Goal: Task Accomplishment & Management: Use online tool/utility

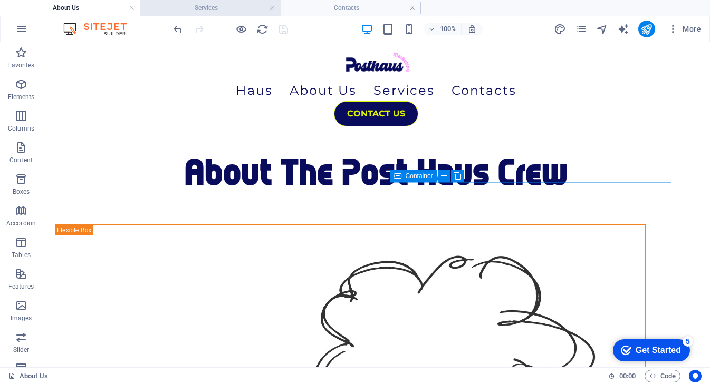
click at [220, 8] on h4 "Services" at bounding box center [210, 8] width 140 height 12
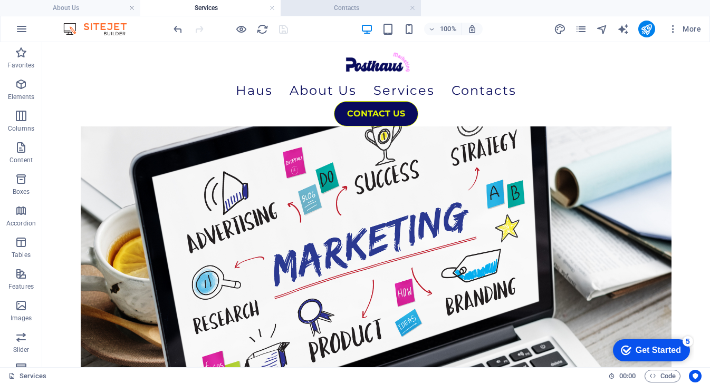
scroll to position [1082, 0]
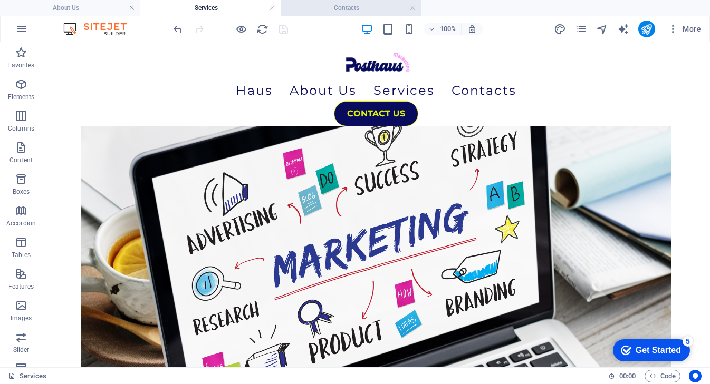
click at [335, 6] on h4 "Contacts" at bounding box center [351, 8] width 140 height 12
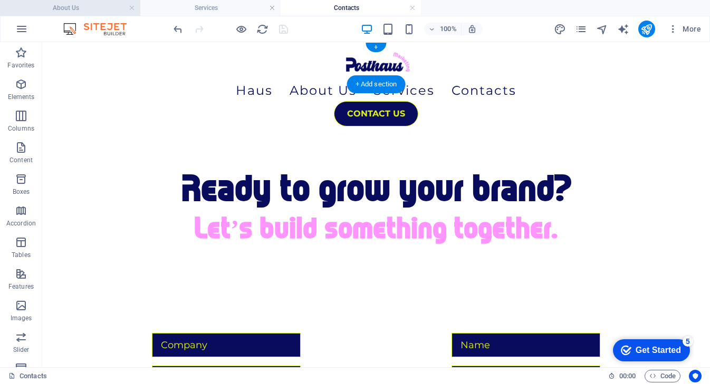
click at [4, 9] on h4 "About Us" at bounding box center [70, 8] width 140 height 12
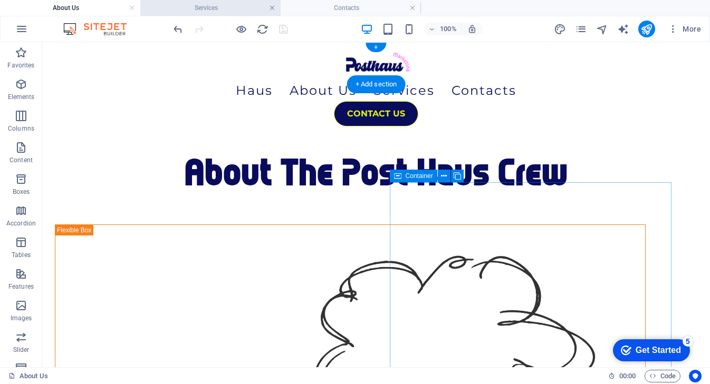
click at [271, 10] on link at bounding box center [272, 8] width 6 height 10
click at [273, 9] on link at bounding box center [272, 8] width 6 height 10
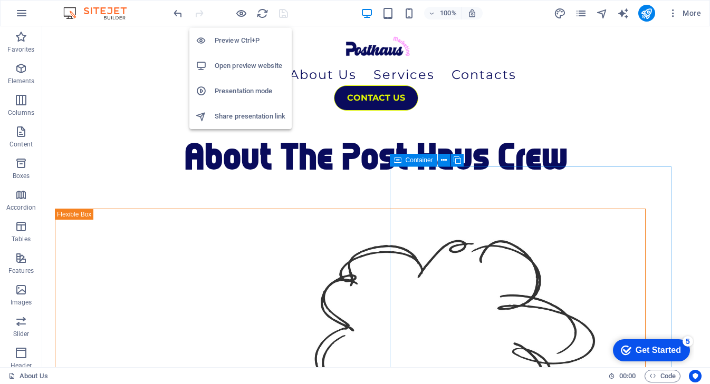
click at [225, 69] on h6 "Open preview website" at bounding box center [250, 66] width 71 height 13
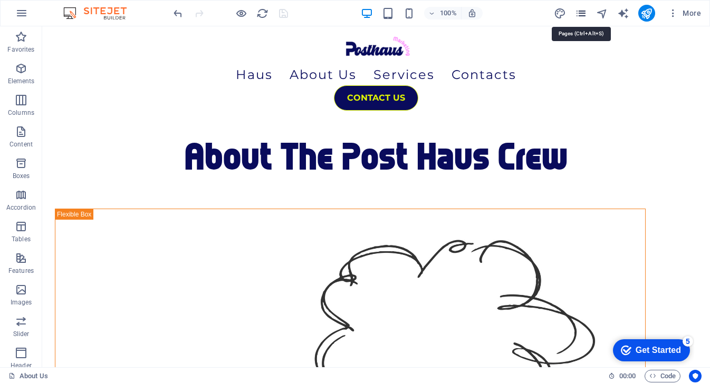
click at [581, 13] on icon "pages" at bounding box center [581, 13] width 12 height 12
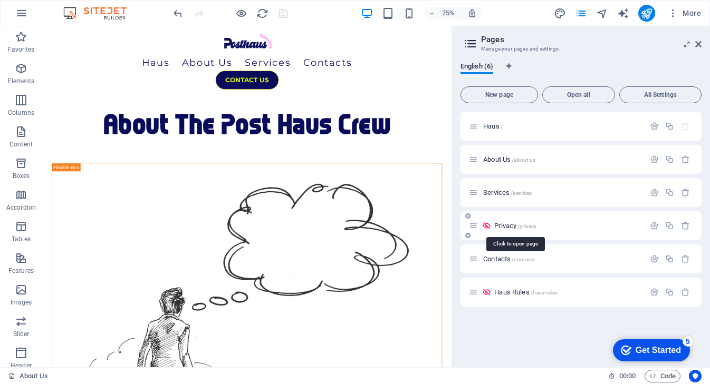
click at [520, 223] on span "Privacy /privacy" at bounding box center [515, 226] width 42 height 8
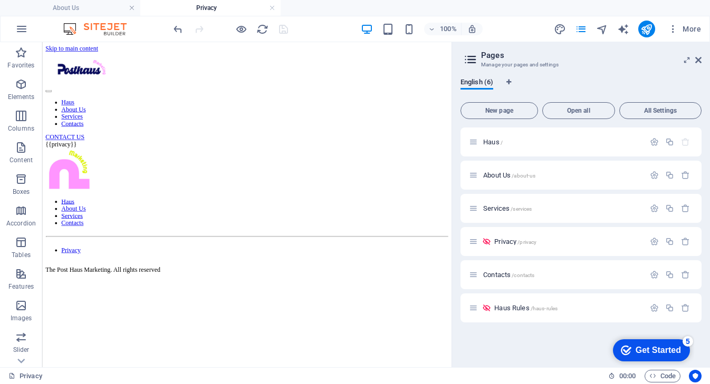
scroll to position [0, 0]
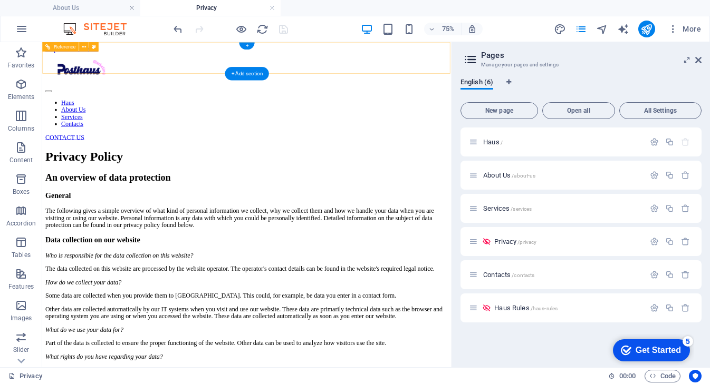
click at [218, 62] on div "Haus About Us Services Contacts CONTACT US" at bounding box center [314, 115] width 537 height 118
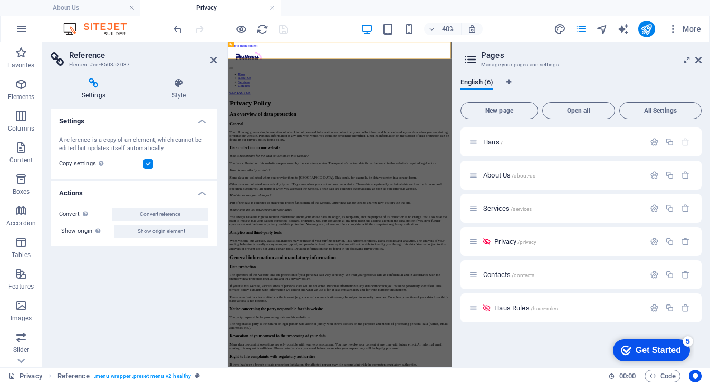
click at [146, 160] on label at bounding box center [147, 163] width 9 height 9
click at [0, 0] on input "Copy settings Use the same settings (flex, animation, position, style) as for t…" at bounding box center [0, 0] width 0 height 0
click at [149, 162] on label at bounding box center [147, 163] width 9 height 9
click at [0, 0] on input "Copy settings Use the same settings (flex, animation, position, style) as for t…" at bounding box center [0, 0] width 0 height 0
click at [211, 60] on icon at bounding box center [213, 60] width 6 height 8
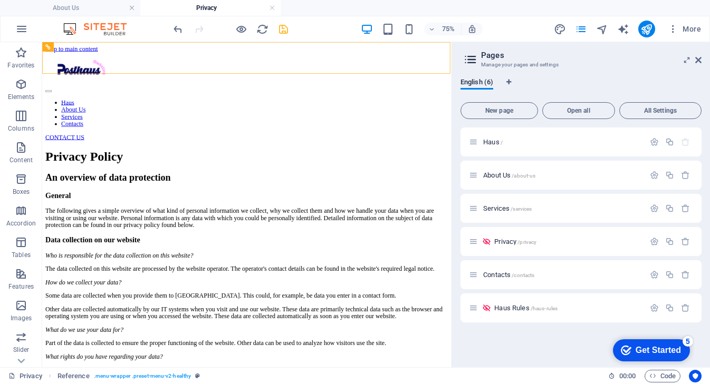
click at [283, 25] on icon "save" at bounding box center [283, 29] width 12 height 12
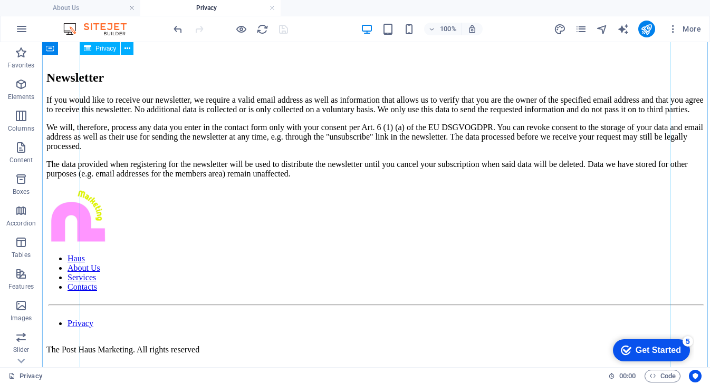
scroll to position [3301, 0]
click at [581, 28] on icon "pages" at bounding box center [581, 29] width 12 height 12
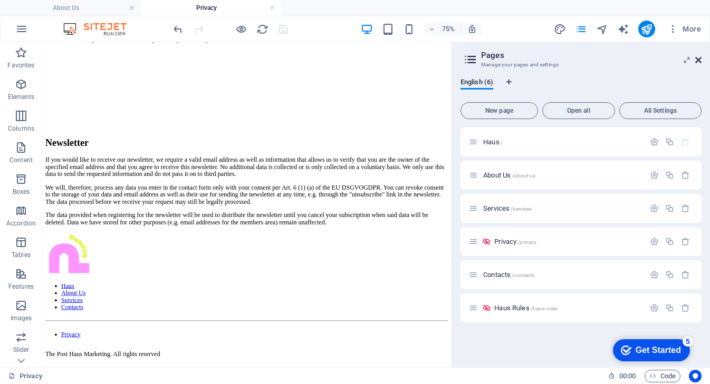
click at [697, 61] on icon at bounding box center [698, 60] width 6 height 8
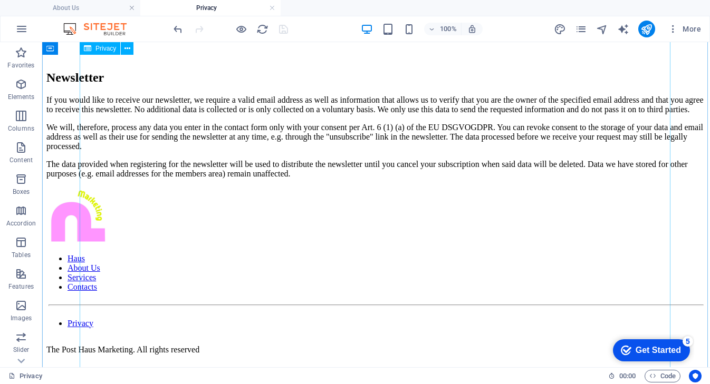
scroll to position [3316, 0]
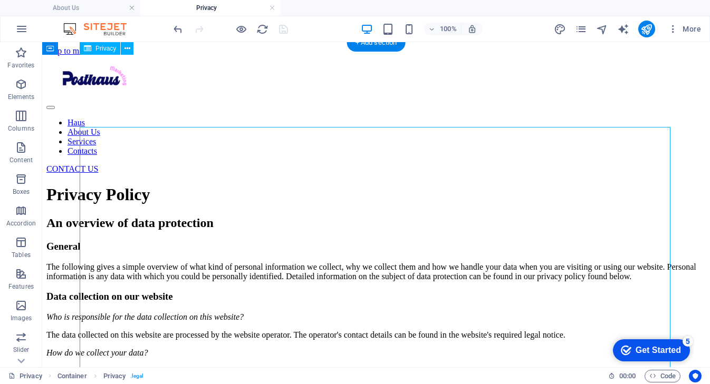
scroll to position [0, 0]
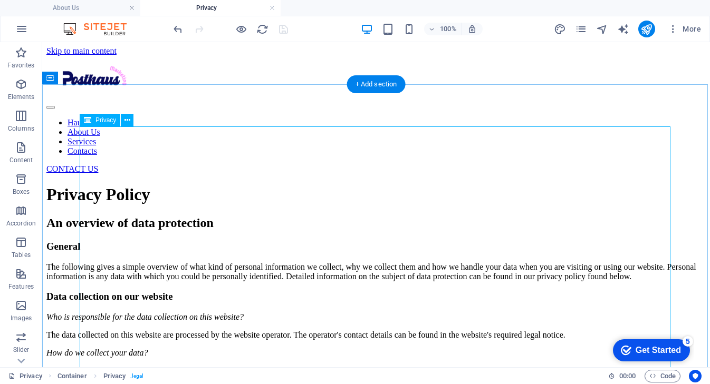
click at [99, 122] on span "Privacy" at bounding box center [105, 120] width 21 height 6
click at [124, 119] on icon at bounding box center [127, 120] width 6 height 11
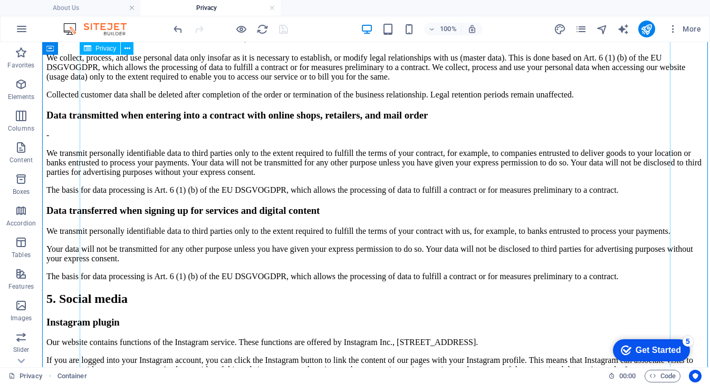
scroll to position [1519, 0]
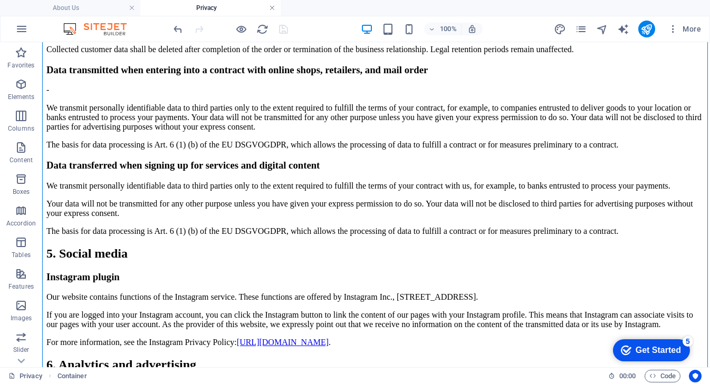
click at [272, 8] on link at bounding box center [272, 8] width 6 height 10
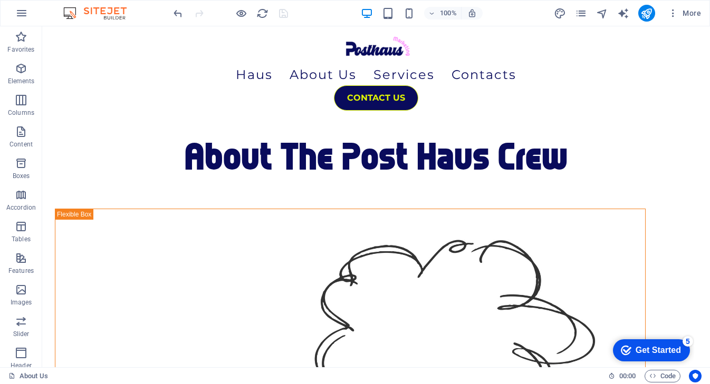
scroll to position [0, 0]
click at [581, 12] on icon "pages" at bounding box center [581, 13] width 12 height 12
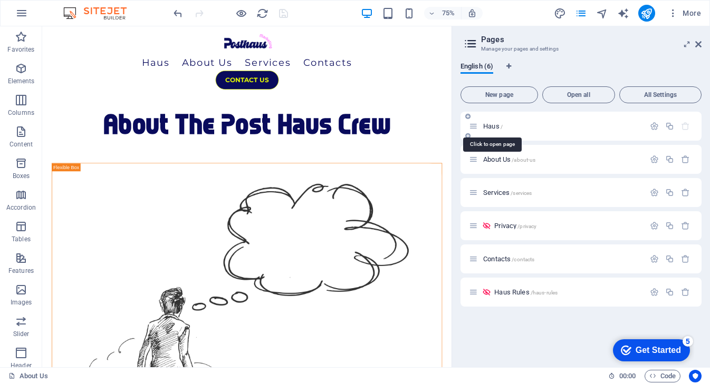
click at [502, 129] on span "/" at bounding box center [501, 127] width 2 height 6
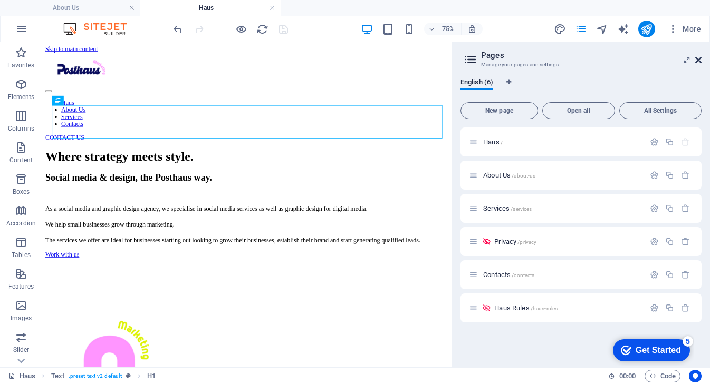
click at [695, 57] on icon at bounding box center [698, 60] width 6 height 8
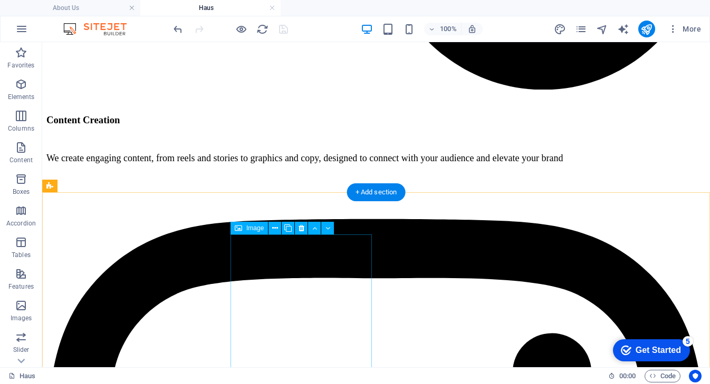
scroll to position [1194, 0]
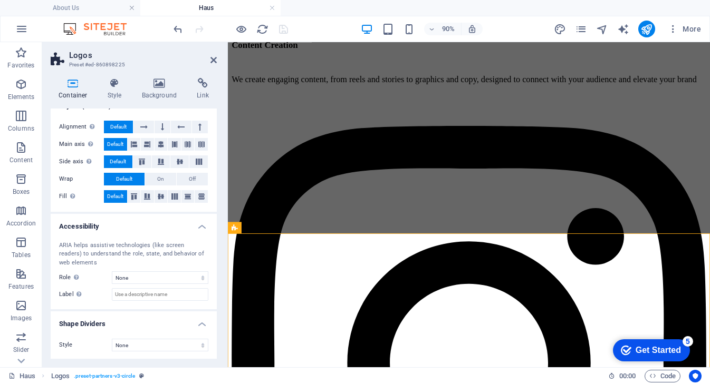
scroll to position [157, 0]
click at [209, 58] on h2 "Logos" at bounding box center [143, 55] width 148 height 9
